Goal: Information Seeking & Learning: Check status

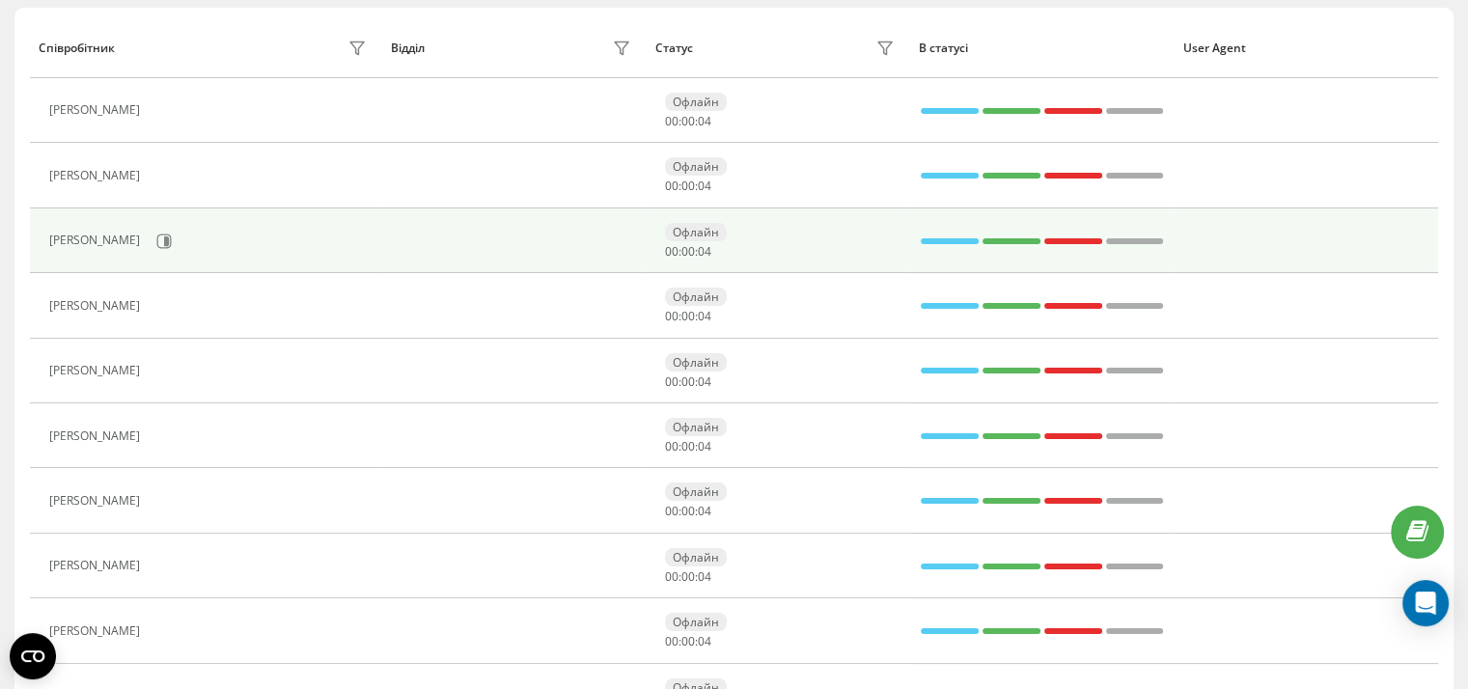
scroll to position [235, 0]
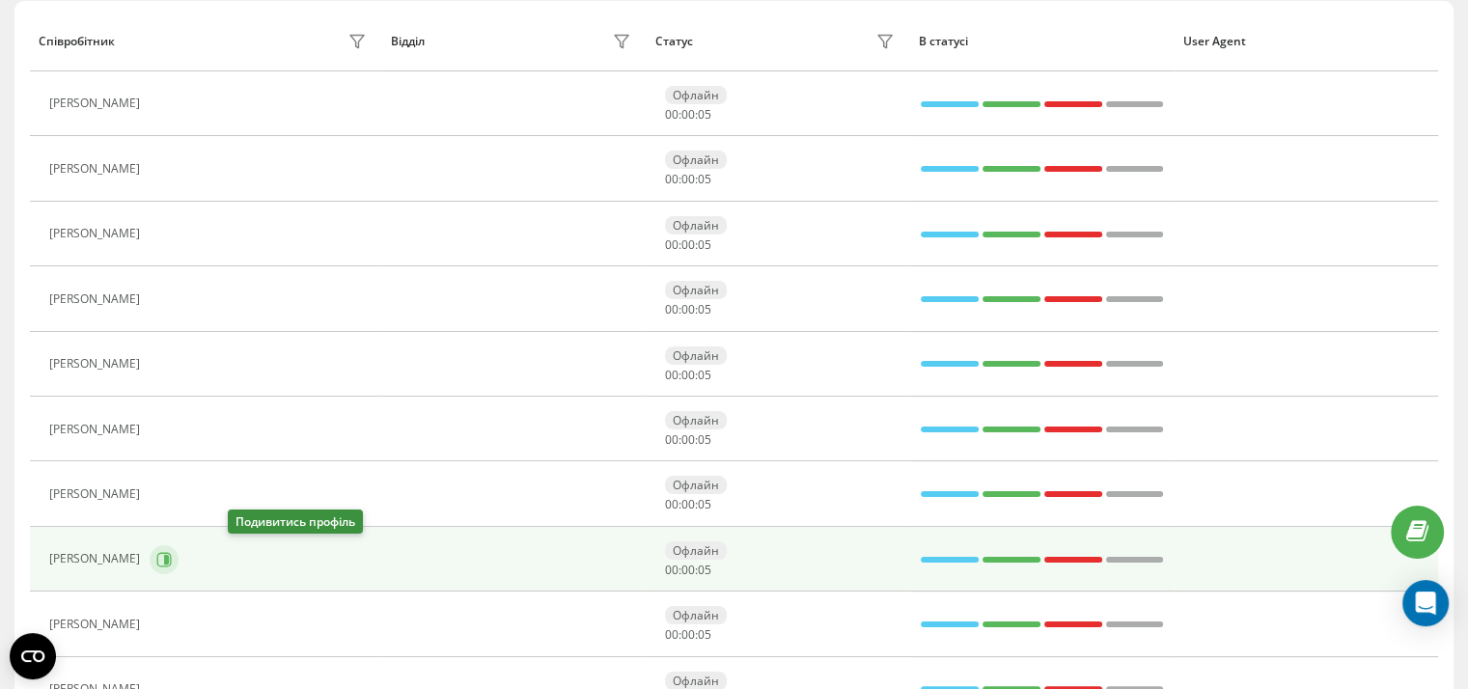
click at [172, 559] on icon at bounding box center [163, 559] width 15 height 15
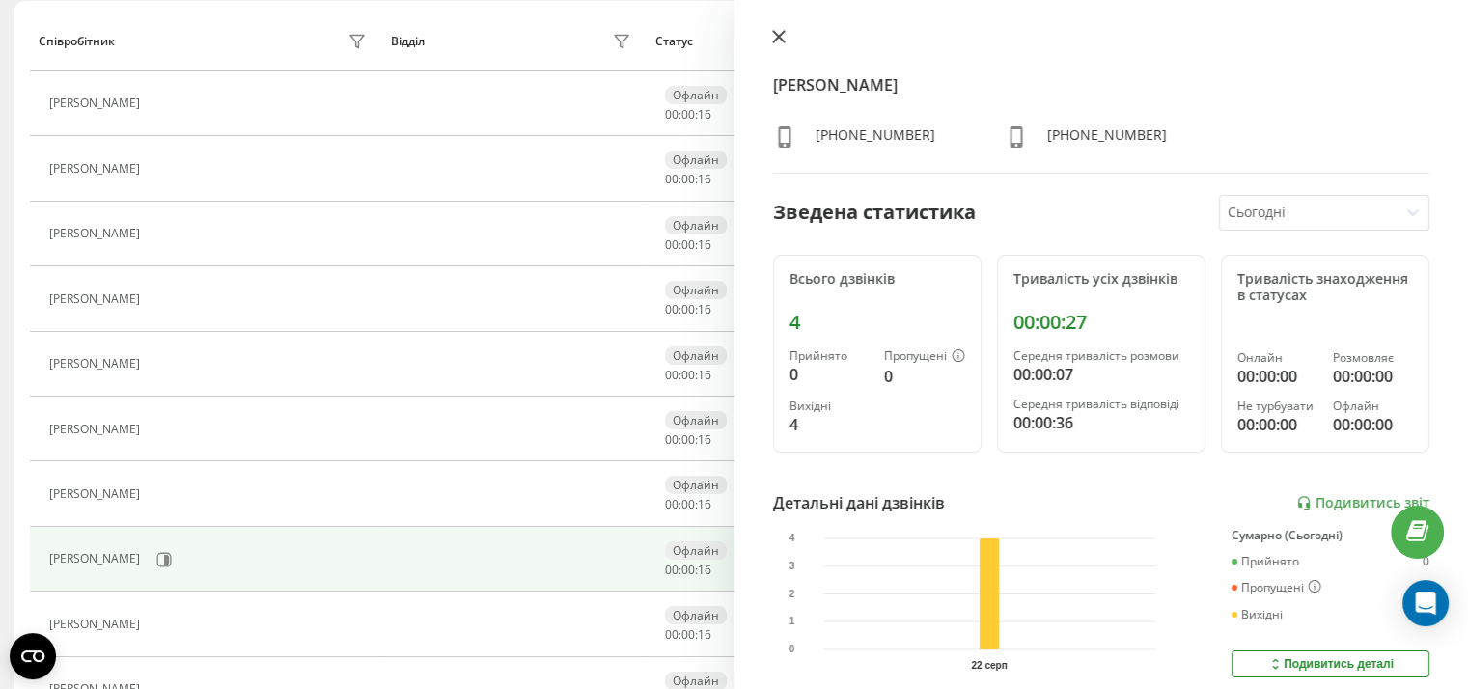
drag, startPoint x: 773, startPoint y: 31, endPoint x: 737, endPoint y: 85, distance: 64.8
click at [774, 33] on icon at bounding box center [778, 37] width 12 height 12
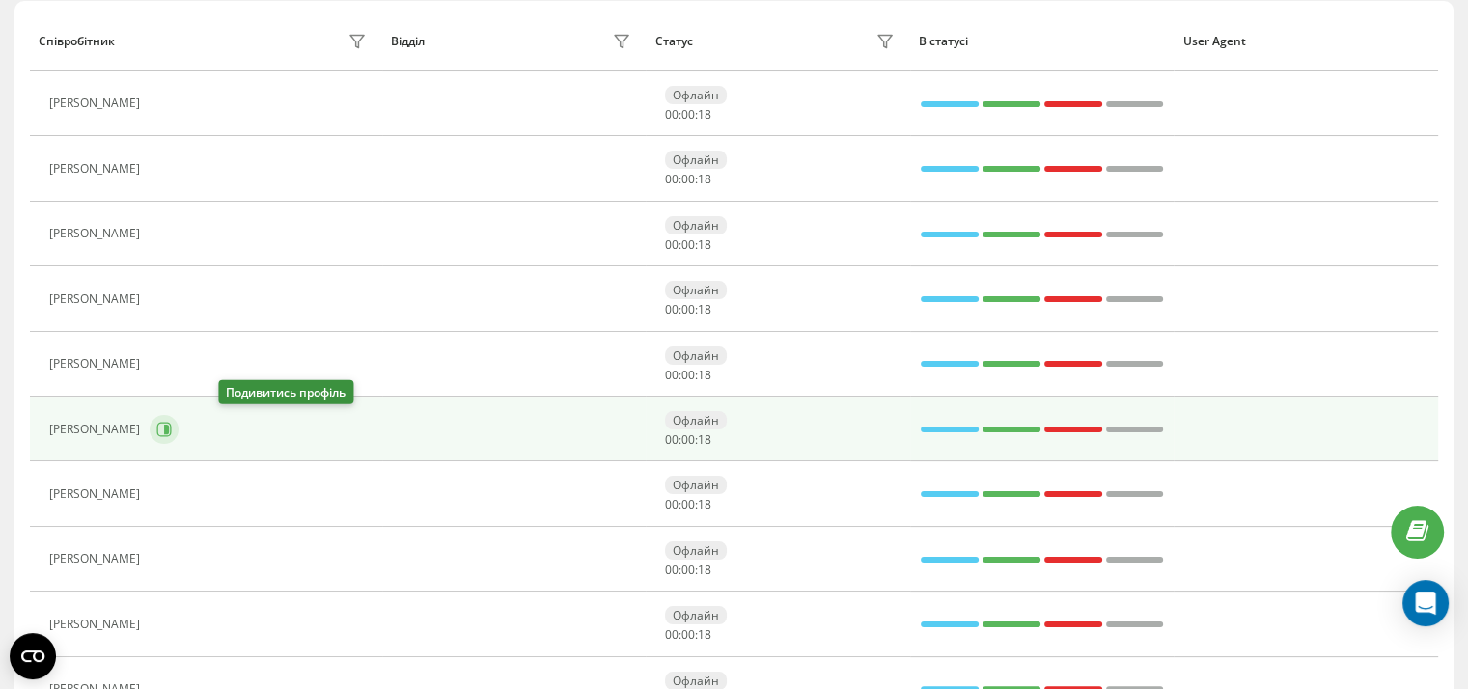
click at [172, 424] on icon at bounding box center [163, 429] width 15 height 15
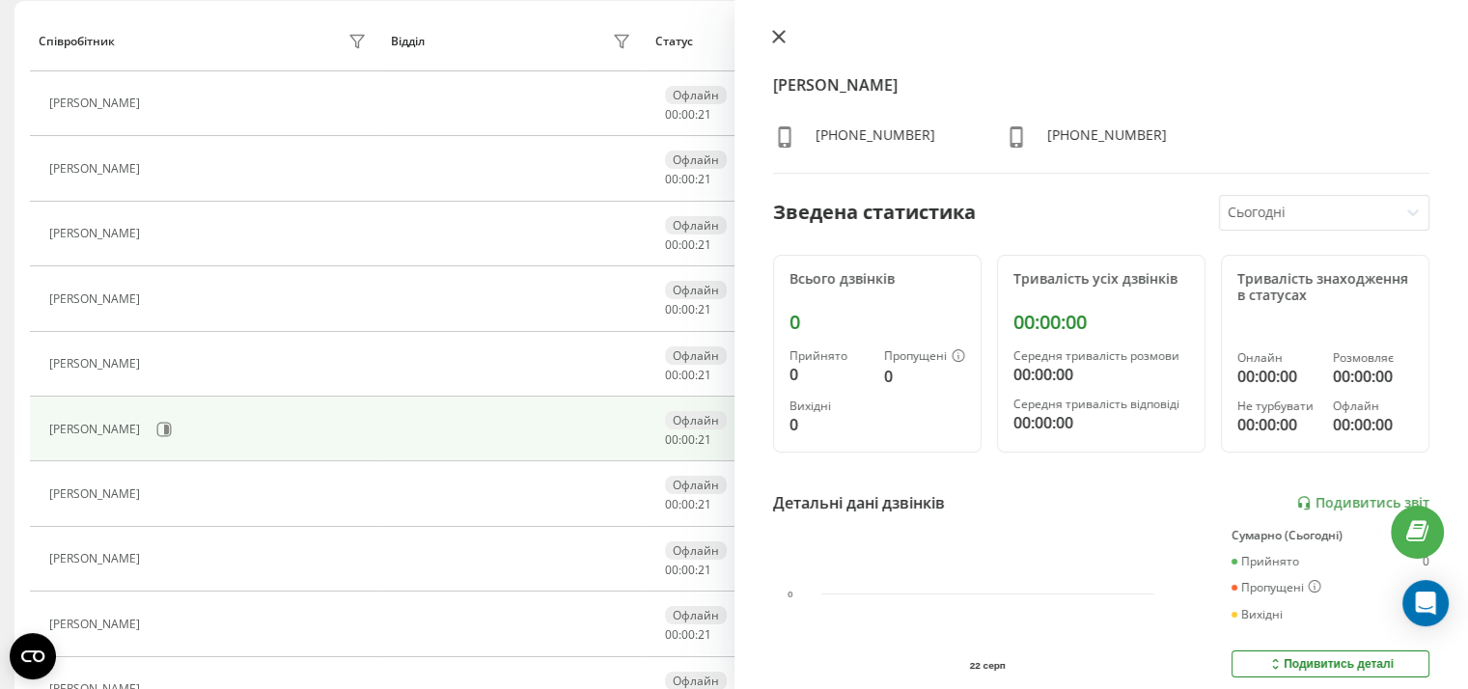
click at [781, 37] on icon at bounding box center [779, 37] width 14 height 14
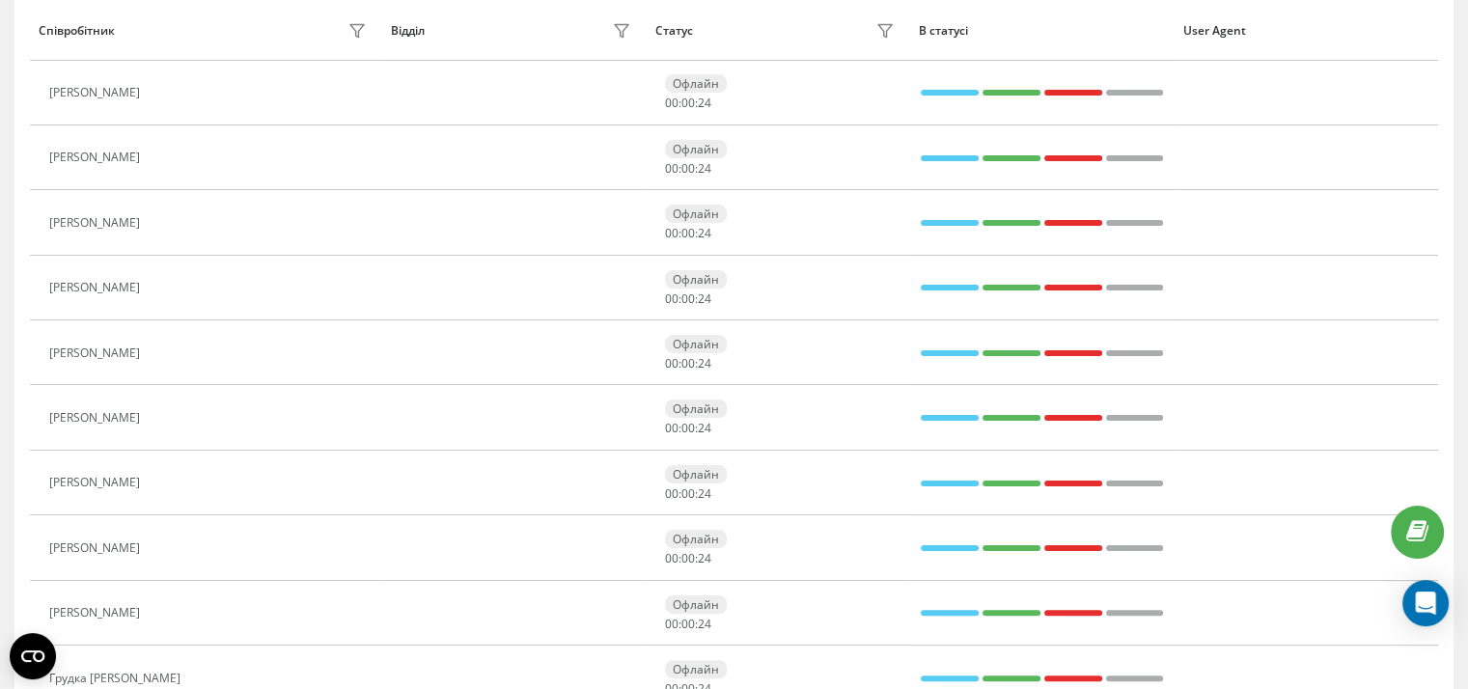
scroll to position [382, 0]
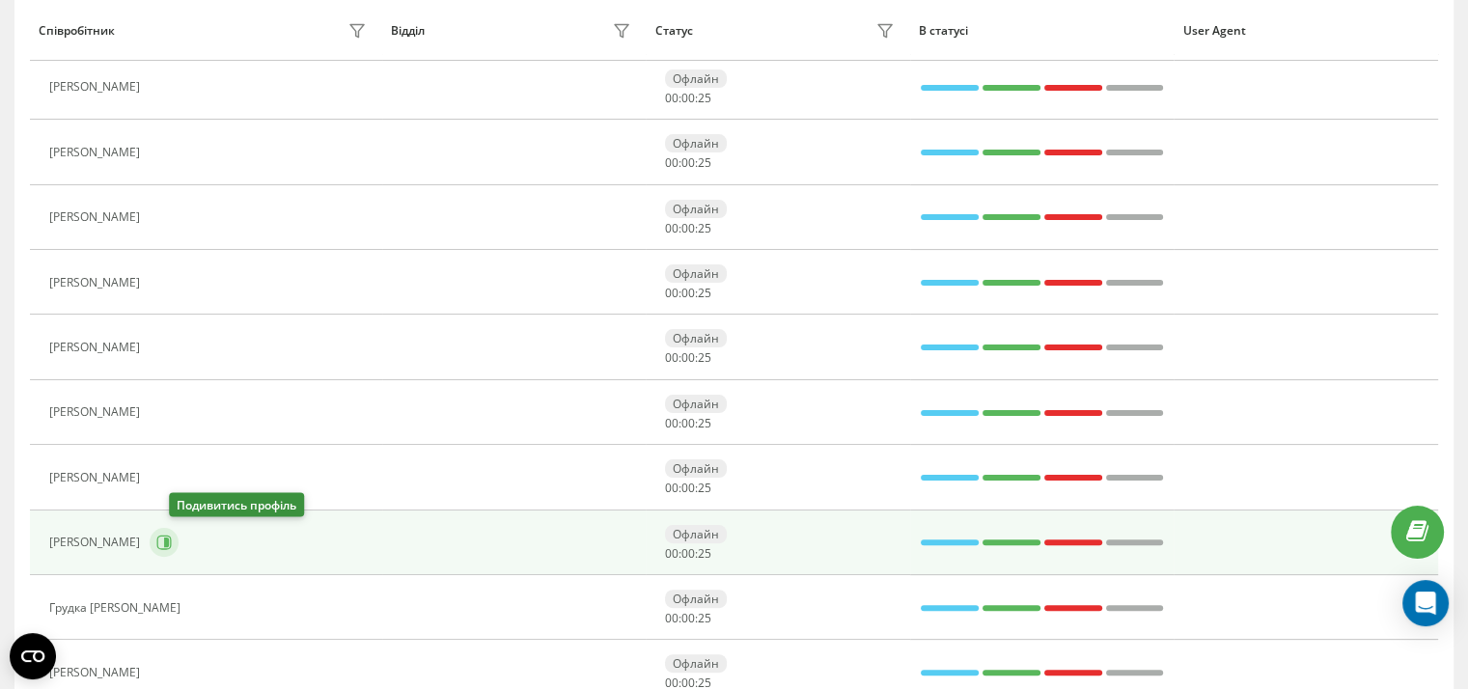
click at [172, 539] on icon at bounding box center [163, 542] width 15 height 15
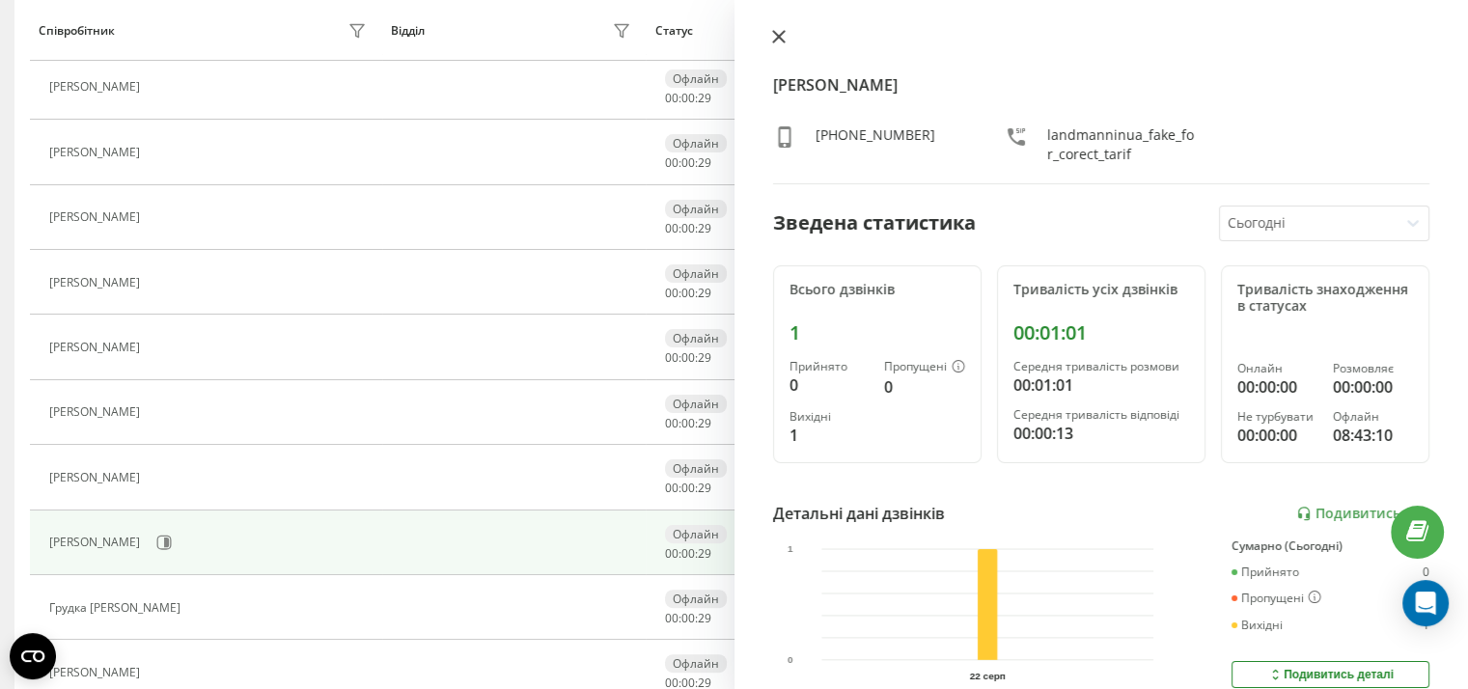
drag, startPoint x: 777, startPoint y: 34, endPoint x: 673, endPoint y: 69, distance: 109.9
click at [776, 34] on icon at bounding box center [779, 37] width 14 height 14
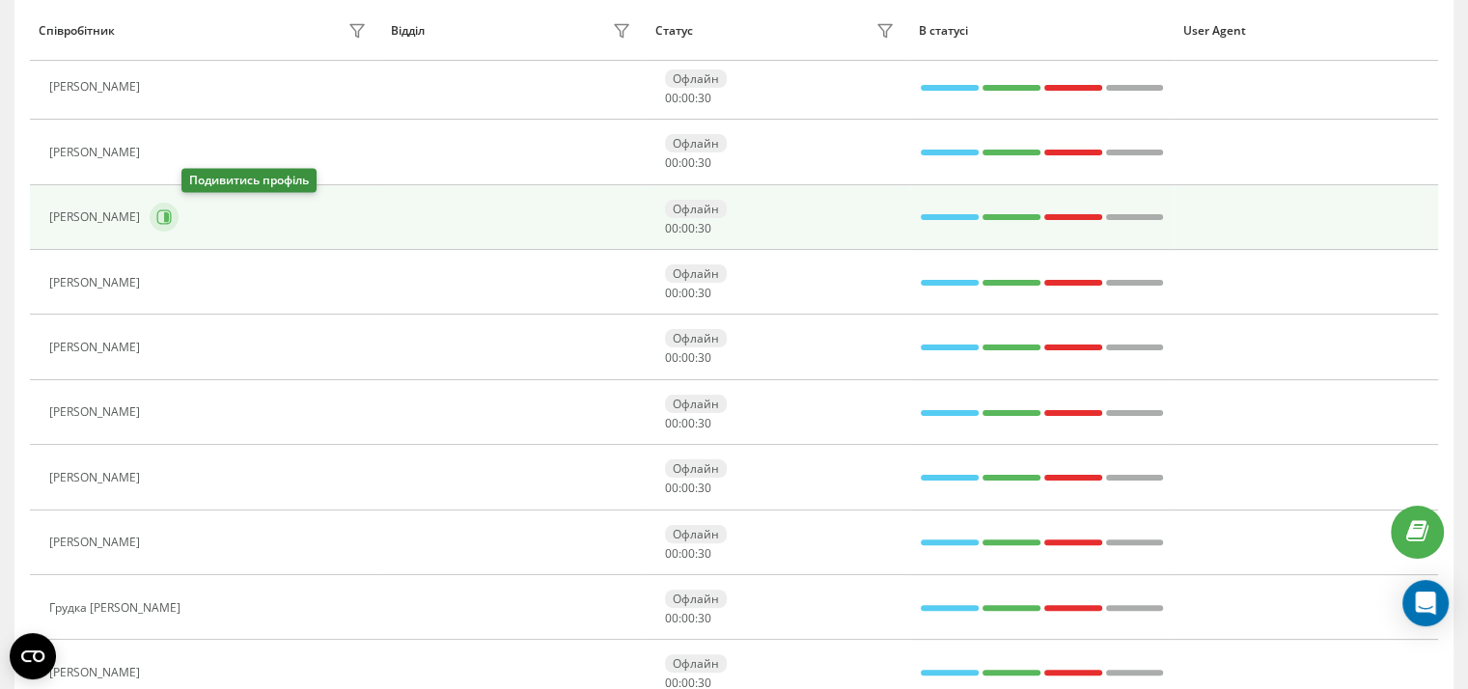
click at [172, 219] on icon at bounding box center [164, 217] width 14 height 14
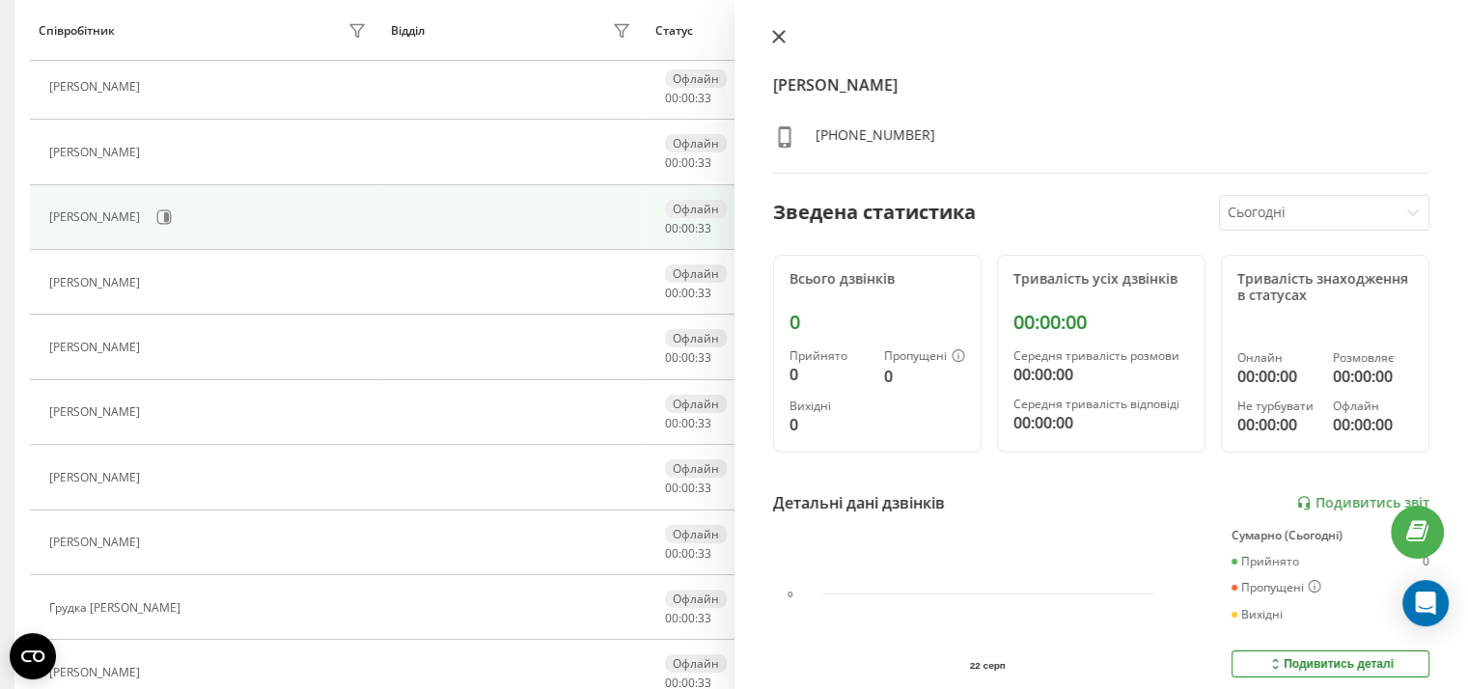
click at [780, 33] on icon at bounding box center [779, 37] width 14 height 14
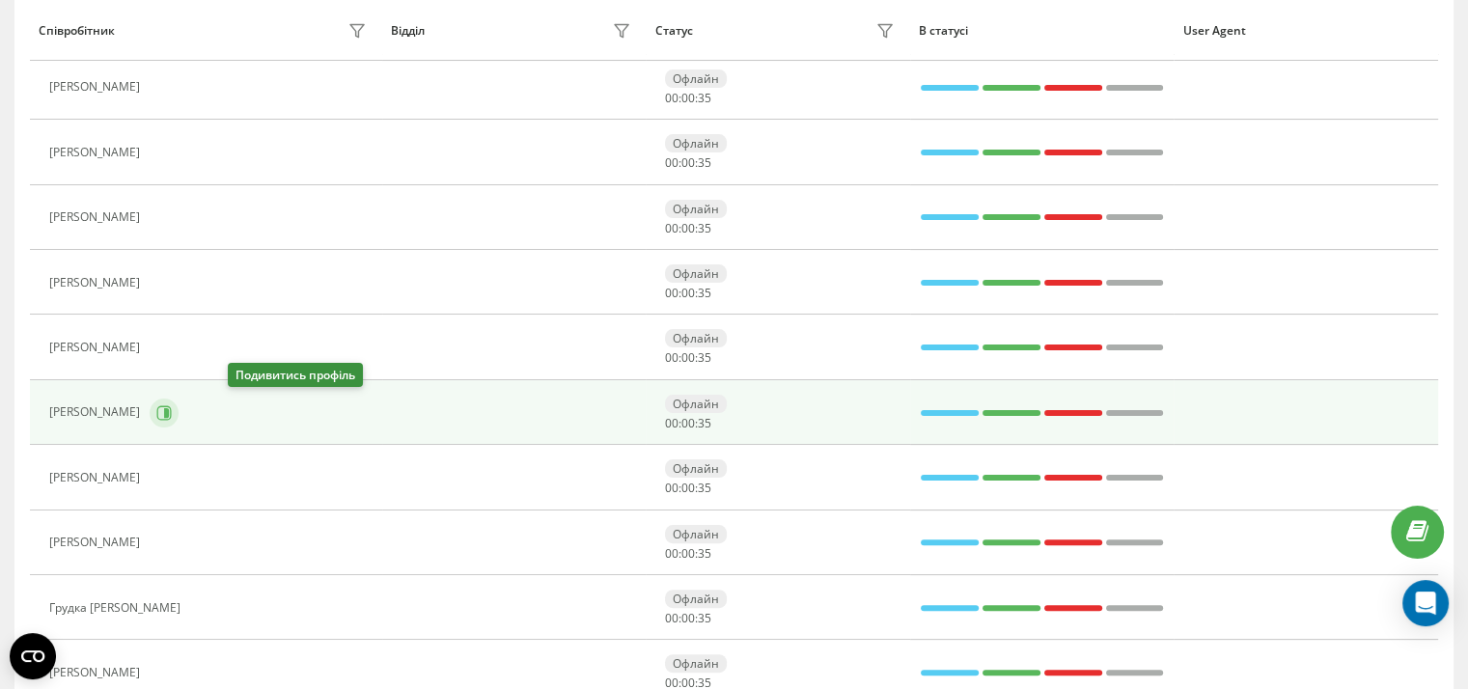
click at [169, 409] on icon at bounding box center [166, 412] width 5 height 10
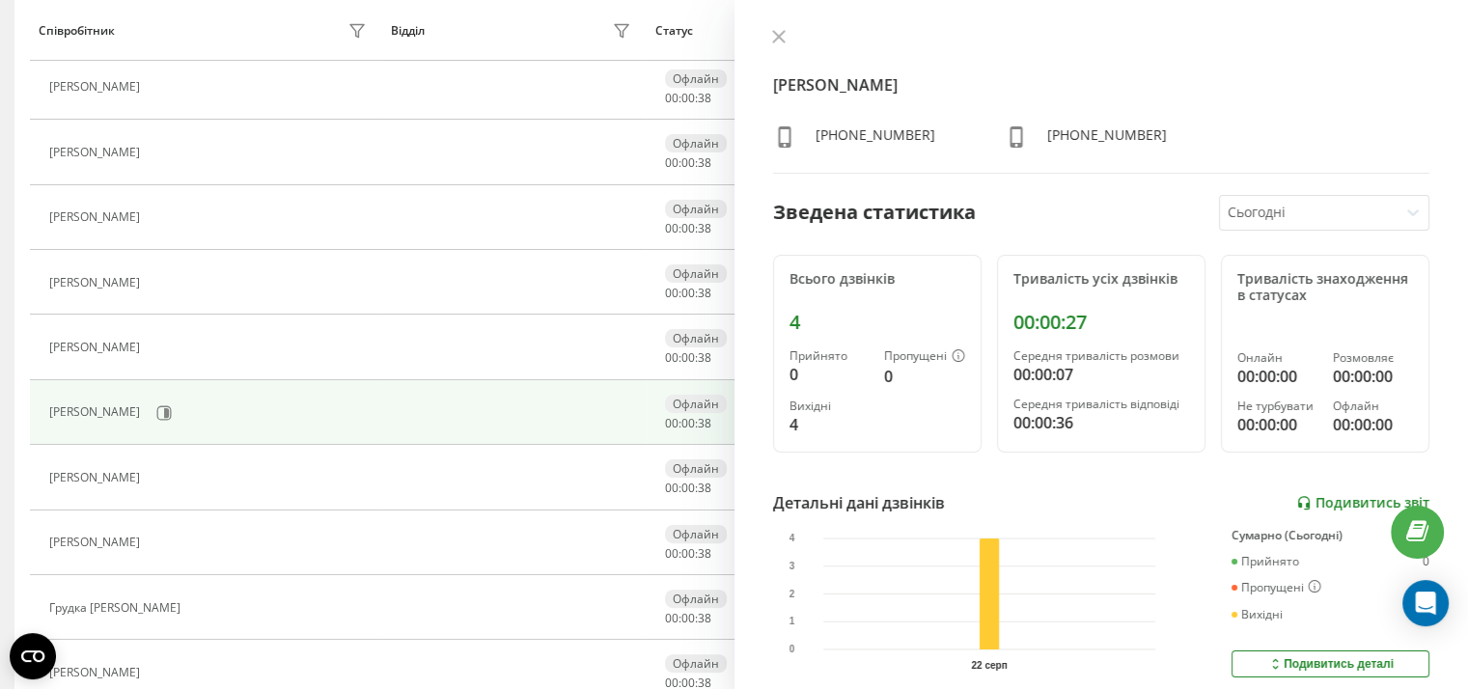
click at [1347, 504] on link "Подивитись звіт" at bounding box center [1362, 503] width 133 height 16
